Goal: Navigation & Orientation: Find specific page/section

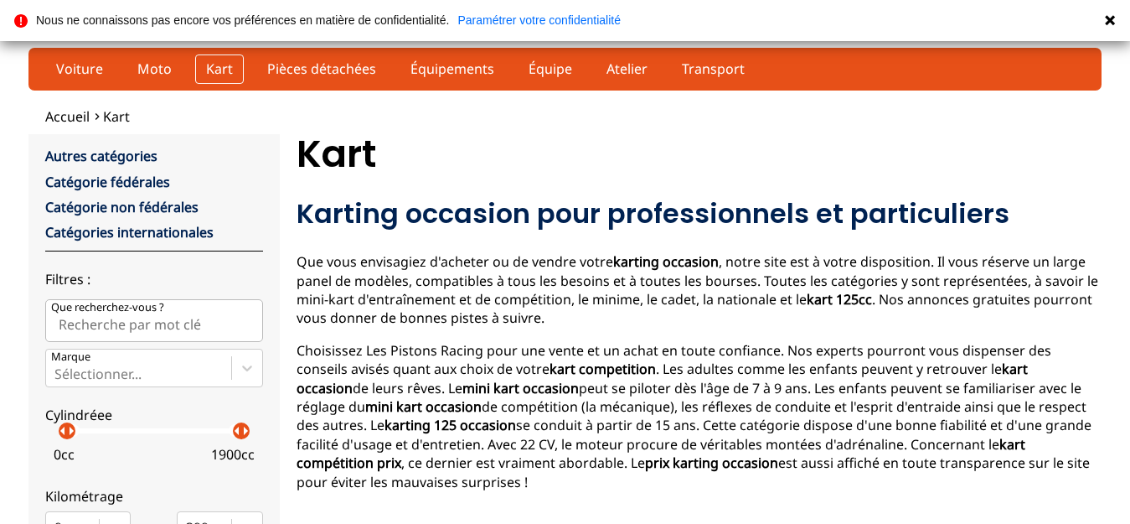
click at [209, 63] on link "Kart" at bounding box center [219, 68] width 49 height 28
click at [133, 63] on link "Moto" at bounding box center [155, 68] width 56 height 28
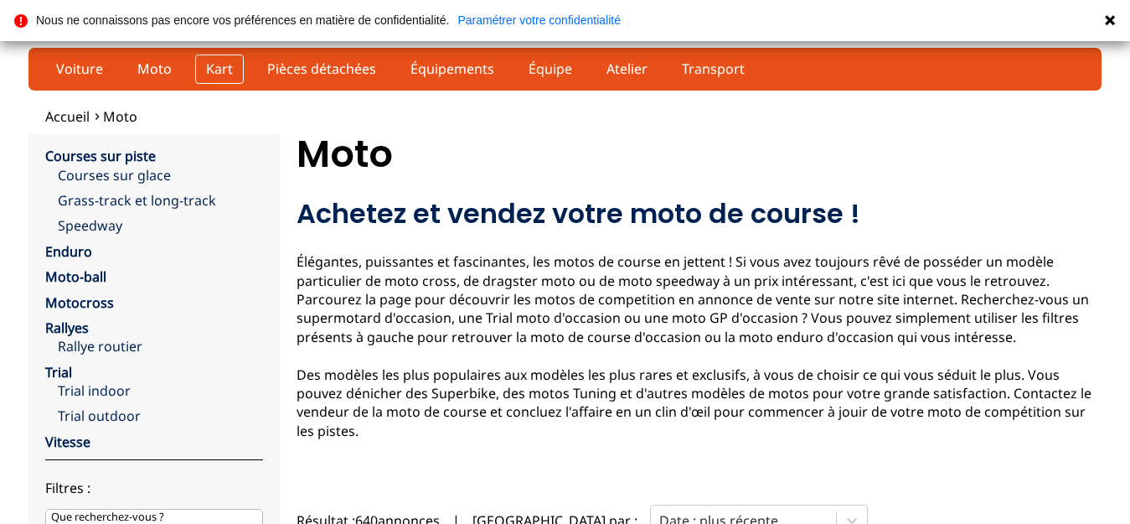
click at [199, 65] on link "Kart" at bounding box center [219, 68] width 49 height 28
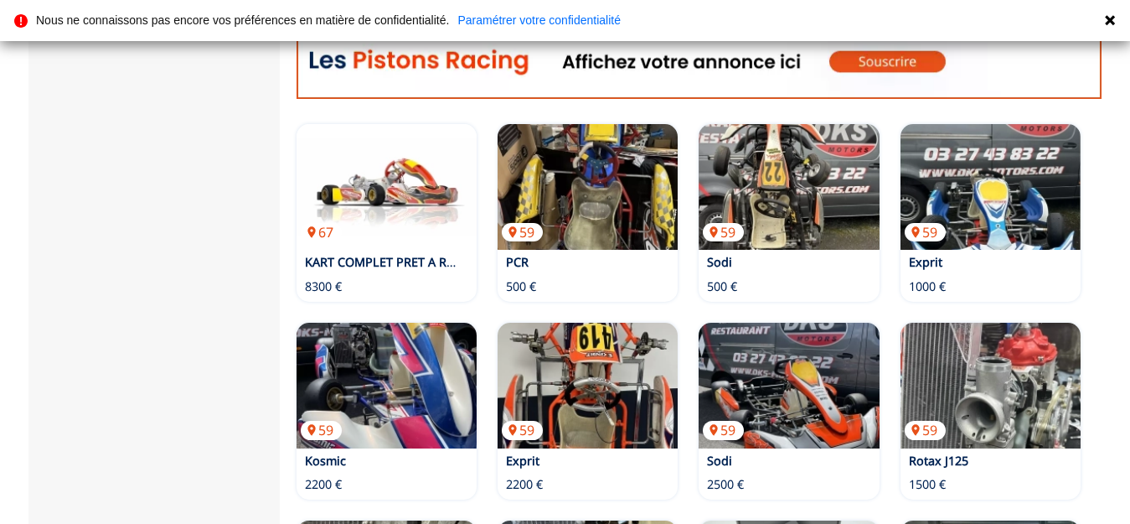
scroll to position [1173, 0]
